Goal: Transaction & Acquisition: Download file/media

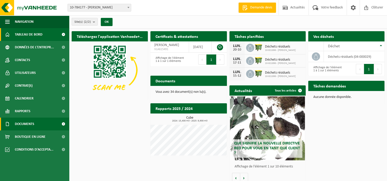
click at [26, 125] on span "Documents" at bounding box center [24, 124] width 19 height 13
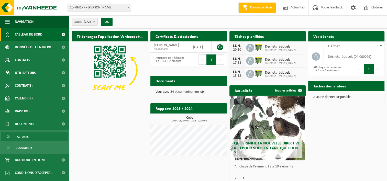
click at [26, 134] on span "Factures" at bounding box center [22, 137] width 13 height 10
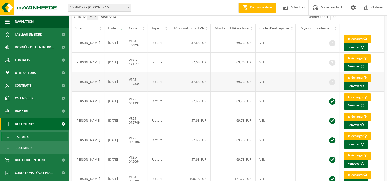
scroll to position [51, 0]
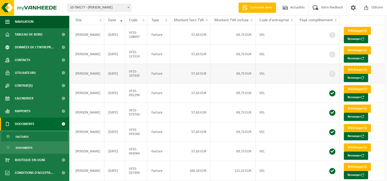
click at [355, 70] on link "Télécharger" at bounding box center [357, 70] width 27 height 8
click at [355, 51] on link "Télécharger" at bounding box center [357, 50] width 27 height 8
click at [347, 31] on link "Télécharger" at bounding box center [357, 31] width 27 height 8
click at [348, 70] on link "Télécharger" at bounding box center [357, 70] width 27 height 8
